Goal: Task Accomplishment & Management: Use online tool/utility

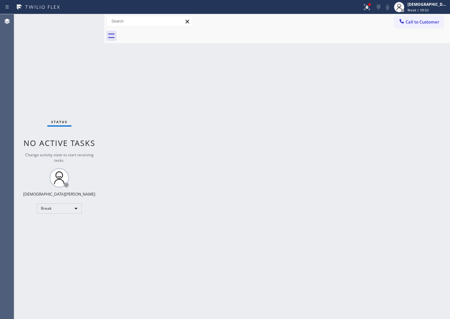
drag, startPoint x: 0, startPoint y: 0, endPoint x: 26, endPoint y: 98, distance: 101.4
click at [27, 98] on div "Status No active tasks Change activity state to start receiving tasks. Christia…" at bounding box center [59, 166] width 90 height 305
click at [70, 212] on div "Break" at bounding box center [59, 208] width 45 height 10
click at [26, 176] on div at bounding box center [225, 159] width 450 height 319
click at [42, 207] on div "Break" at bounding box center [59, 208] width 45 height 10
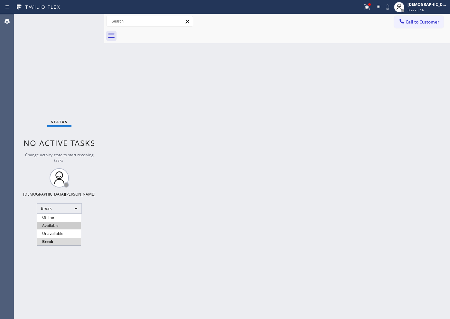
click at [55, 222] on li "Available" at bounding box center [59, 226] width 44 height 8
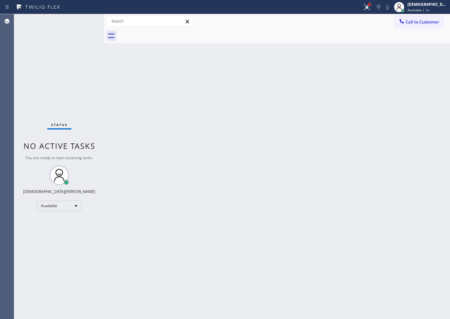
click at [372, 3] on div at bounding box center [370, 5] width 4 height 4
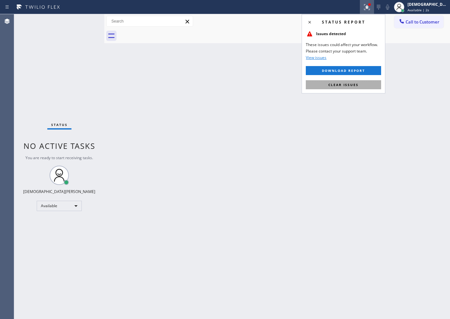
click at [334, 83] on span "Clear issues" at bounding box center [343, 84] width 30 height 5
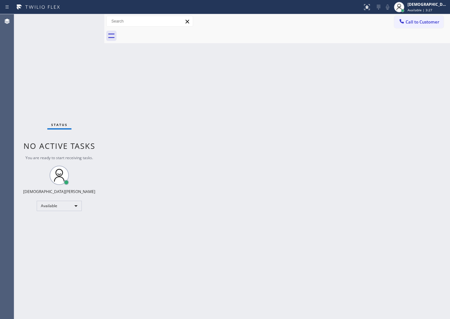
click at [43, 70] on div "Status No active tasks You are ready to start receiving tasks. Christian Cinco …" at bounding box center [59, 166] width 90 height 305
click at [329, 214] on div "Back to Dashboard Change Sender ID Customers Technicians Select a contact Outbo…" at bounding box center [277, 166] width 346 height 305
click at [34, 97] on div "Status No active tasks You are ready to start receiving tasks. Christian Cinco …" at bounding box center [59, 166] width 90 height 305
click at [24, 81] on div "Status No active tasks You are ready to start receiving tasks. Christian Cinco …" at bounding box center [59, 166] width 90 height 305
click at [39, 147] on span "No active tasks" at bounding box center [60, 145] width 72 height 11
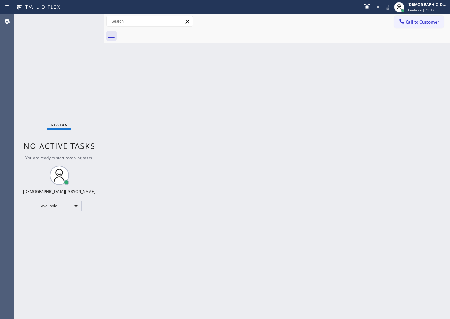
drag, startPoint x: 147, startPoint y: 125, endPoint x: 141, endPoint y: 121, distance: 6.8
click at [145, 123] on div "Back to Dashboard Change Sender ID Customers Technicians Select a contact Outbo…" at bounding box center [277, 166] width 346 height 305
click at [24, 101] on div "Status No active tasks You are ready to start receiving tasks. Christian Cinco …" at bounding box center [59, 166] width 90 height 305
click at [292, 148] on div "Back to Dashboard Change Sender ID Customers Technicians Select a contact Outbo…" at bounding box center [277, 166] width 346 height 305
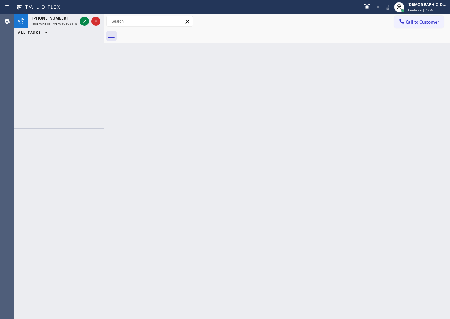
click at [354, 183] on div "Back to Dashboard Change Sender ID Customers Technicians Select a contact Outbo…" at bounding box center [277, 166] width 346 height 305
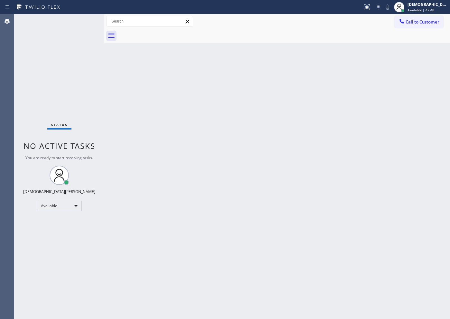
click at [150, 132] on div "Back to Dashboard Change Sender ID Customers Technicians Select a contact Outbo…" at bounding box center [277, 166] width 346 height 305
click at [127, 107] on div "Back to Dashboard Change Sender ID Customers Technicians Select a contact Outbo…" at bounding box center [277, 166] width 346 height 305
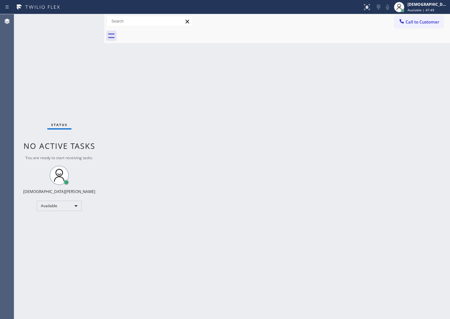
click at [127, 107] on div "Back to Dashboard Change Sender ID Customers Technicians Select a contact Outbo…" at bounding box center [277, 166] width 346 height 305
click at [42, 99] on div "Status No active tasks You are ready to start receiving tasks. Christian Cinco …" at bounding box center [59, 166] width 90 height 305
click at [82, 20] on div "Status No active tasks You are ready to start receiving tasks. Christian Cinco …" at bounding box center [59, 166] width 90 height 305
click at [45, 208] on div "Available" at bounding box center [59, 206] width 45 height 10
click at [54, 236] on li "Break" at bounding box center [59, 239] width 44 height 8
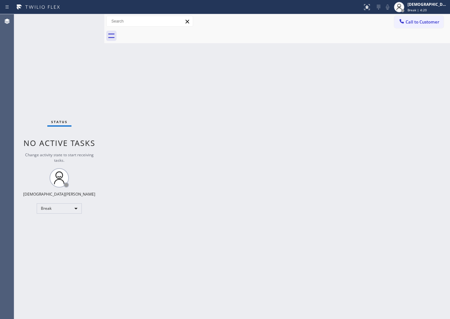
click at [17, 166] on div "Status No active tasks Change activity state to start receiving tasks. Christia…" at bounding box center [59, 166] width 90 height 305
click at [23, 59] on div "Status No active tasks Change activity state to start receiving tasks. Christia…" at bounding box center [59, 166] width 90 height 305
click at [41, 209] on div "Break" at bounding box center [59, 208] width 45 height 10
click at [50, 228] on li "Available" at bounding box center [59, 226] width 44 height 8
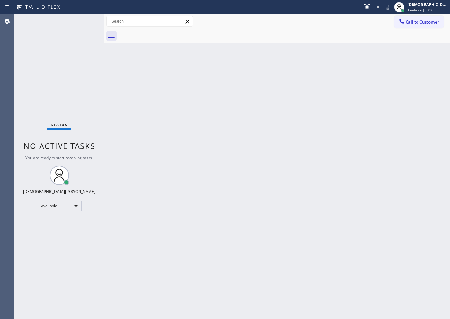
click at [1, 72] on div "Agent Desktop" at bounding box center [7, 166] width 14 height 305
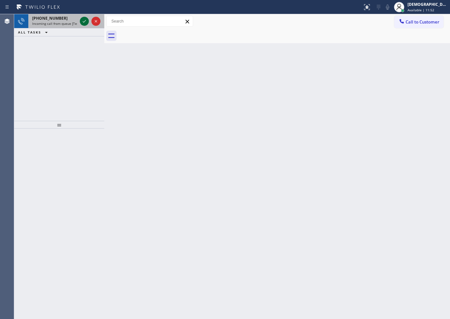
click at [82, 24] on icon at bounding box center [84, 21] width 8 height 8
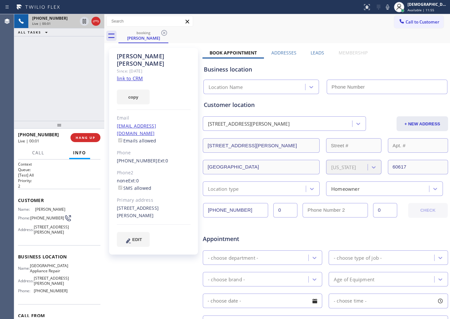
type input "[PHONE_NUMBER]"
click at [139, 75] on link "link to CRM" at bounding box center [130, 78] width 26 height 6
click at [95, 22] on icon at bounding box center [96, 21] width 8 height 8
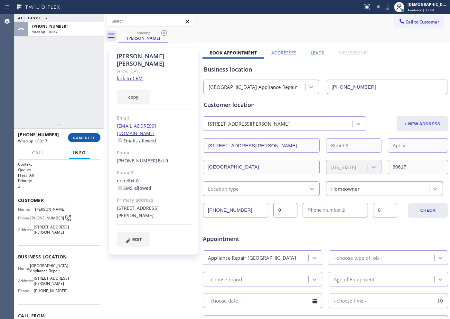
click at [88, 139] on span "COMPLETE" at bounding box center [84, 137] width 22 height 5
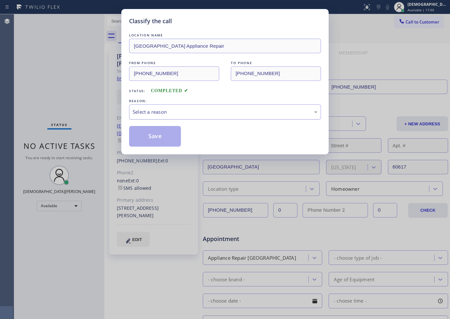
click at [170, 112] on div "Select a reason" at bounding box center [225, 111] width 185 height 7
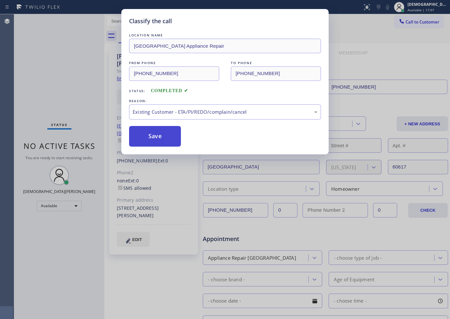
click at [162, 138] on button "Save" at bounding box center [155, 136] width 52 height 21
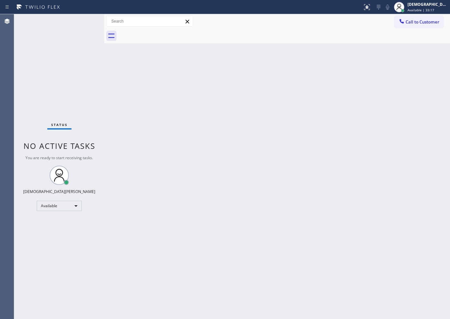
click at [68, 111] on div "Status No active tasks You are ready to start receiving tasks. Christian Cinco …" at bounding box center [59, 166] width 90 height 305
click at [38, 94] on div "Status No active tasks You are ready to start receiving tasks. Christian Cinco …" at bounding box center [59, 166] width 90 height 305
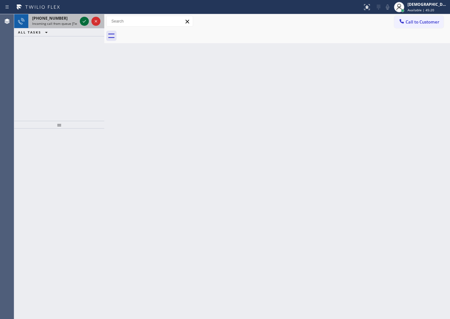
click at [81, 22] on icon at bounding box center [84, 21] width 8 height 8
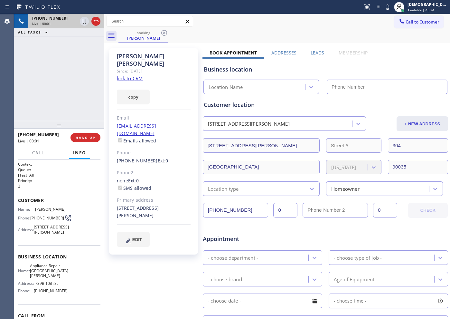
type input "[PHONE_NUMBER]"
click at [141, 75] on link "link to CRM" at bounding box center [130, 78] width 26 height 6
click at [99, 23] on icon at bounding box center [96, 21] width 8 height 8
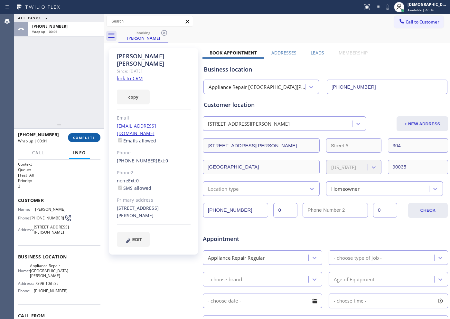
click at [84, 137] on span "COMPLETE" at bounding box center [84, 137] width 22 height 5
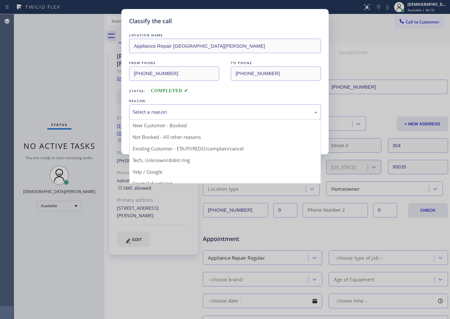
click at [199, 110] on div "Select a reason" at bounding box center [225, 111] width 185 height 7
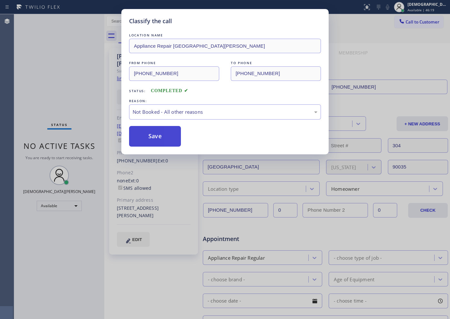
click at [177, 141] on button "Save" at bounding box center [155, 136] width 52 height 21
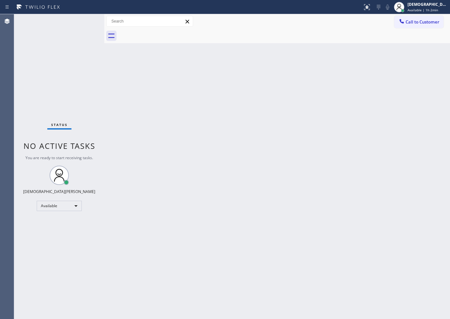
click at [38, 105] on div "Status No active tasks You are ready to start receiving tasks. Christian Cinco …" at bounding box center [59, 166] width 90 height 305
click at [44, 81] on div "Status No active tasks You are ready to start receiving tasks. Christian Cinco …" at bounding box center [59, 166] width 90 height 305
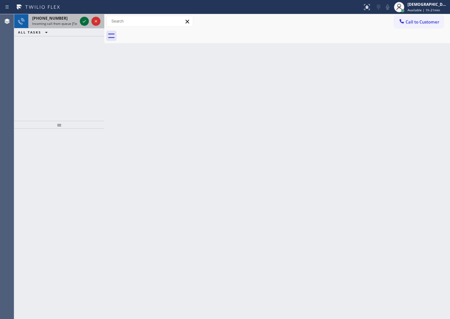
click at [81, 21] on icon at bounding box center [84, 21] width 8 height 8
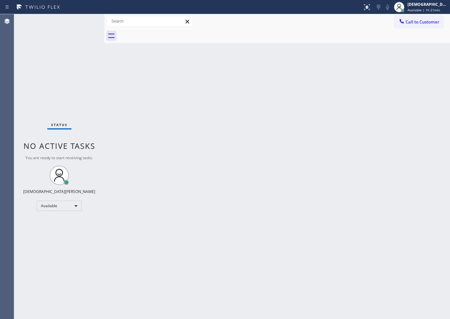
click at [82, 21] on div "Status No active tasks You are ready to start receiving tasks. Christian Cinco …" at bounding box center [59, 166] width 90 height 305
click at [82, 20] on div "Status No active tasks You are ready to start receiving tasks. Christian Cinco …" at bounding box center [59, 166] width 90 height 305
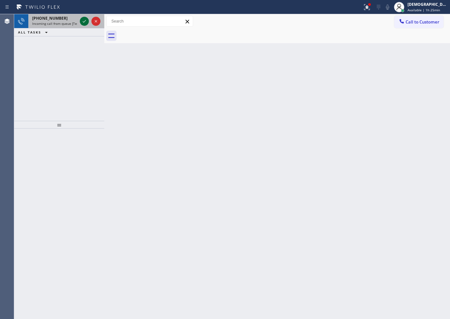
click at [85, 19] on icon at bounding box center [84, 21] width 8 height 8
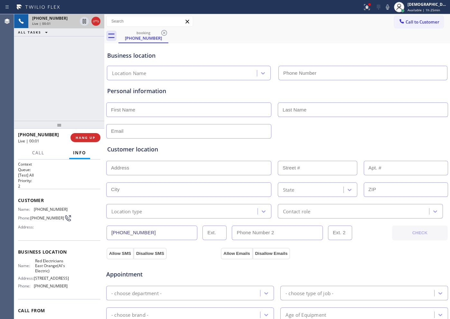
type input "[PHONE_NUMBER]"
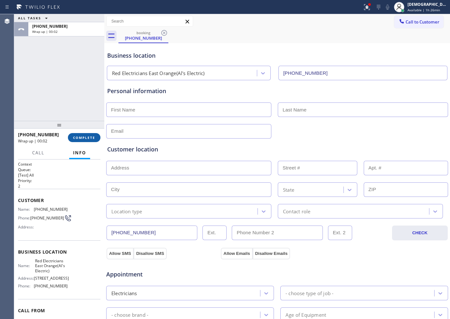
click at [91, 139] on span "COMPLETE" at bounding box center [84, 137] width 22 height 5
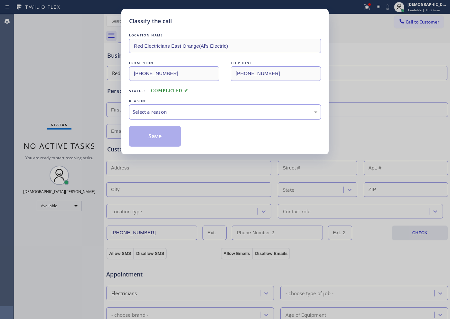
click at [174, 111] on div "Select a reason" at bounding box center [225, 111] width 185 height 7
click at [169, 133] on button "Save" at bounding box center [155, 136] width 52 height 21
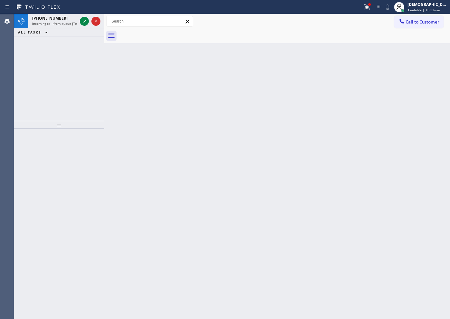
click at [32, 103] on div "[PHONE_NUMBER] Incoming call from queue [Test] All ALL TASKS ALL TASKS ACTIVE T…" at bounding box center [59, 67] width 90 height 107
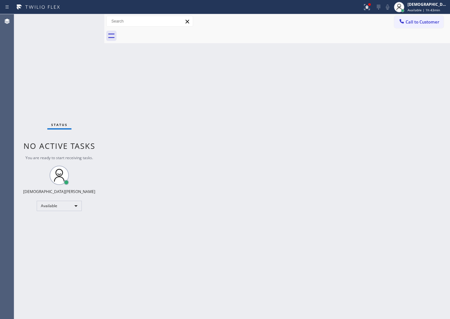
click at [36, 227] on div "Status No active tasks You are ready to start receiving tasks. Christian Cinco …" at bounding box center [59, 166] width 90 height 305
click at [57, 204] on div "Available" at bounding box center [59, 206] width 45 height 10
drag, startPoint x: 59, startPoint y: 215, endPoint x: 88, endPoint y: 192, distance: 36.9
click at [58, 215] on li "Offline" at bounding box center [59, 215] width 44 height 8
click at [423, 5] on div "[DEMOGRAPHIC_DATA][PERSON_NAME]" at bounding box center [428, 4] width 41 height 5
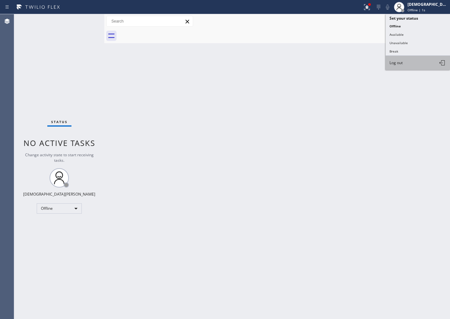
click at [393, 66] on button "Log out" at bounding box center [418, 63] width 64 height 14
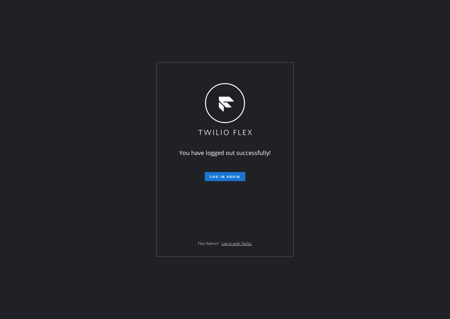
click at [54, 73] on div "You have logged out successfully! Log in again Flex Admin? Log in with Twilio." at bounding box center [225, 159] width 450 height 319
